Goal: Purchase product/service

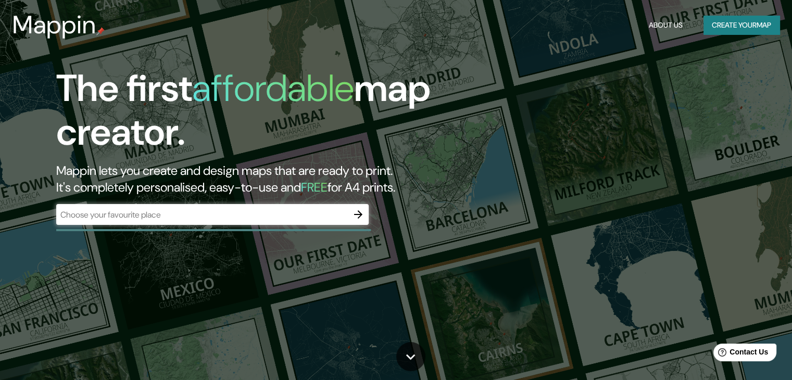
drag, startPoint x: 661, startPoint y: 125, endPoint x: 648, endPoint y: 110, distance: 19.6
drag, startPoint x: 648, startPoint y: 110, endPoint x: 733, endPoint y: 18, distance: 125.7
click at [733, 18] on button "Create your map" at bounding box center [742, 25] width 76 height 19
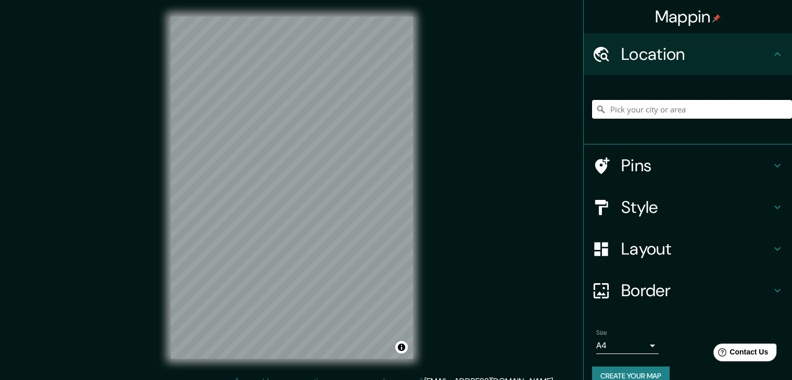
click at [679, 105] on input "Pick your city or area" at bounding box center [692, 109] width 200 height 19
click at [646, 117] on input "Pick your city or area" at bounding box center [692, 109] width 200 height 19
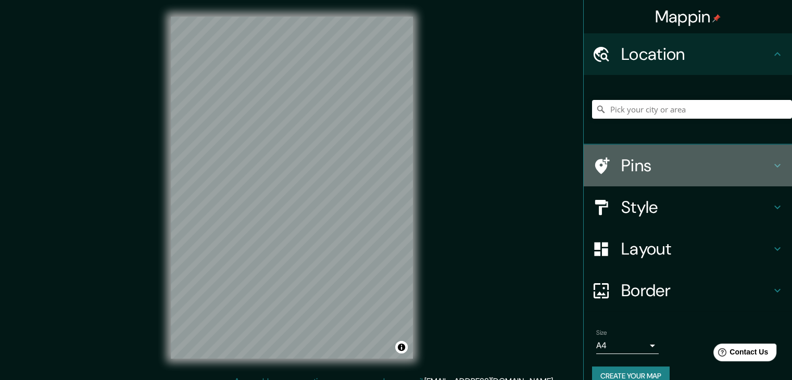
click at [639, 168] on h4 "Pins" at bounding box center [696, 165] width 150 height 21
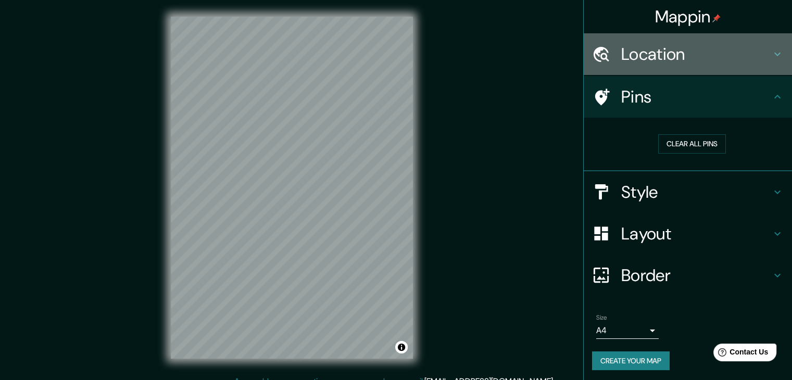
click at [667, 54] on h4 "Location" at bounding box center [696, 54] width 150 height 21
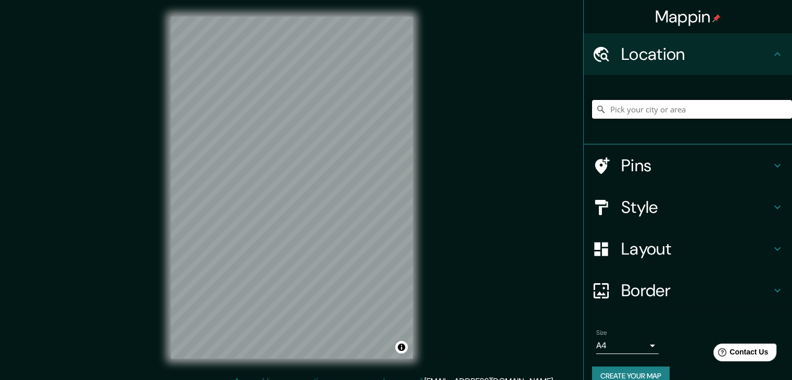
click at [717, 110] on input "Pick your city or area" at bounding box center [692, 109] width 200 height 19
type input "L"
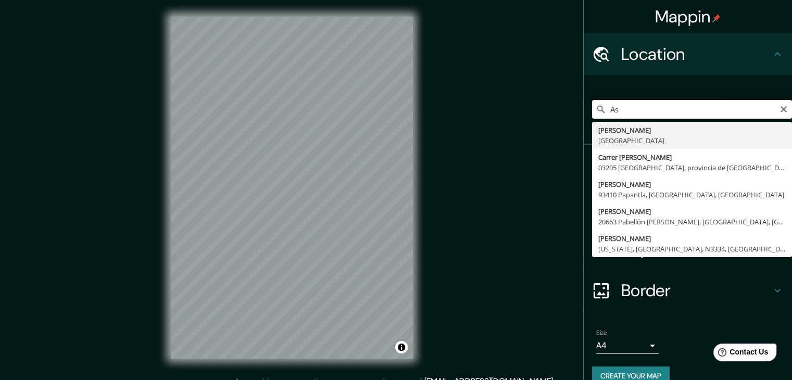
type input "A"
type input "[GEOGRAPHIC_DATA], [GEOGRAPHIC_DATA]"
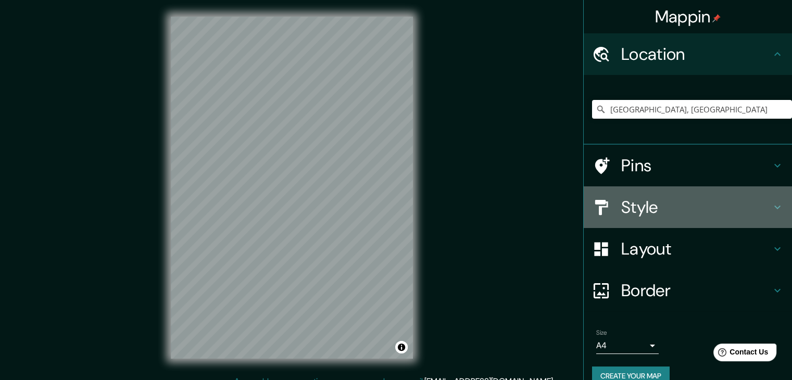
click at [662, 195] on div "Style" at bounding box center [688, 207] width 208 height 42
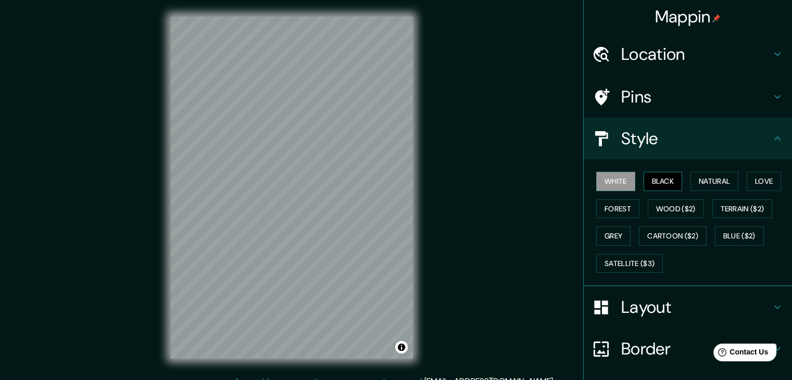
click at [652, 185] on button "Black" at bounding box center [663, 181] width 39 height 19
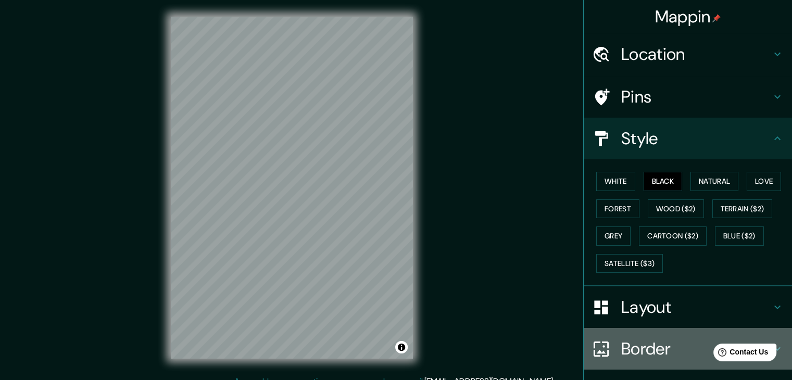
click at [639, 346] on h4 "Border" at bounding box center [696, 349] width 150 height 21
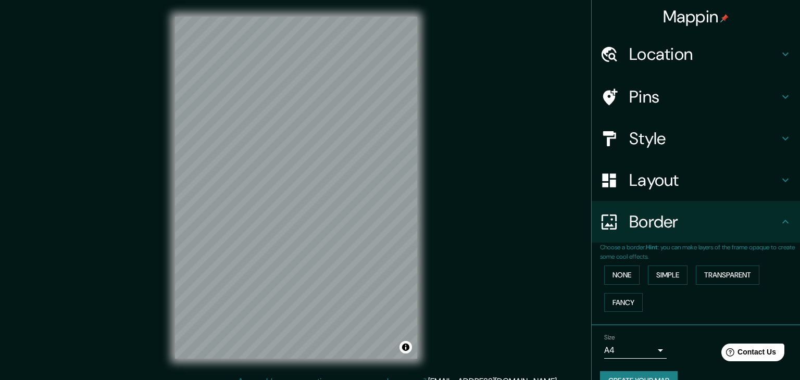
click at [633, 353] on body "Mappin Location [GEOGRAPHIC_DATA], [GEOGRAPHIC_DATA] Pins Style Layout Border C…" at bounding box center [400, 190] width 800 height 380
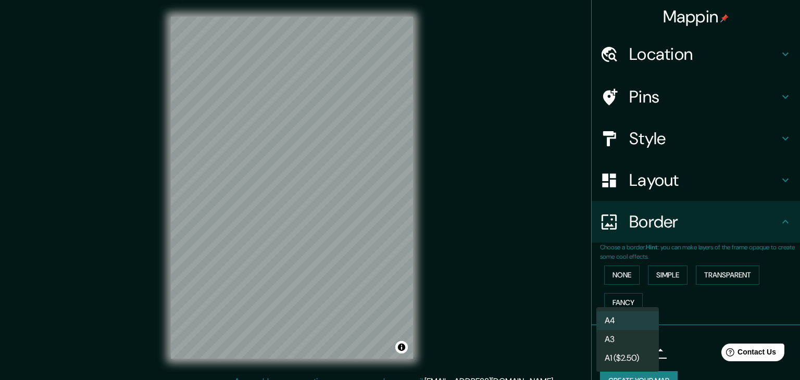
click at [561, 342] on div at bounding box center [400, 190] width 800 height 380
click at [631, 348] on body "Mappin Location [GEOGRAPHIC_DATA], [GEOGRAPHIC_DATA] Pins Style Layout Border C…" at bounding box center [400, 190] width 800 height 380
click at [504, 238] on div at bounding box center [400, 190] width 800 height 380
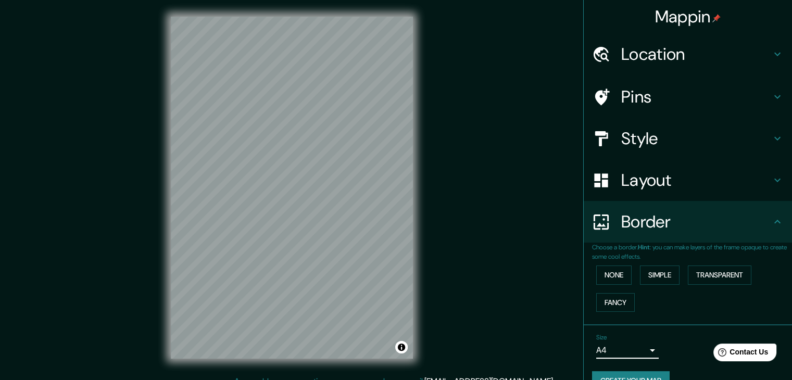
click at [653, 59] on h4 "Location" at bounding box center [696, 54] width 150 height 21
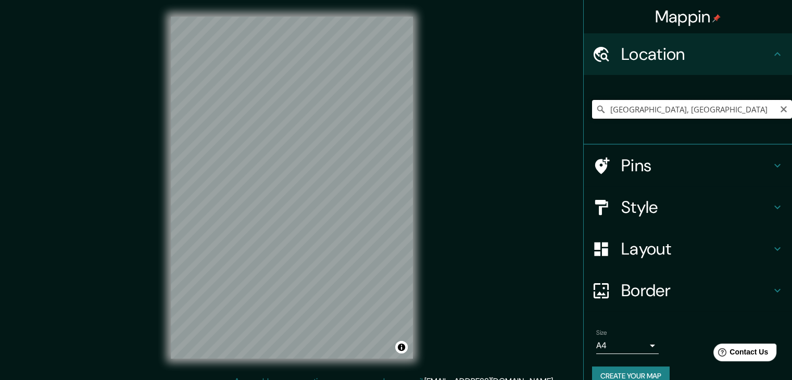
click at [701, 109] on input "[GEOGRAPHIC_DATA], [GEOGRAPHIC_DATA]" at bounding box center [692, 109] width 200 height 19
click at [780, 113] on icon "Clear" at bounding box center [784, 109] width 8 height 8
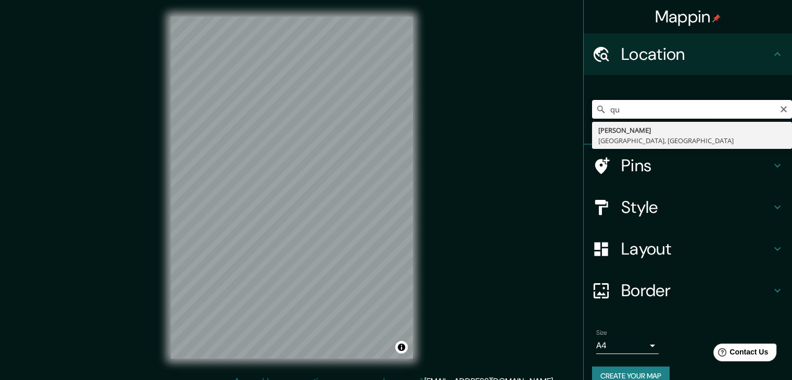
type input "q"
type input "[GEOGRAPHIC_DATA], [GEOGRAPHIC_DATA]"
